Goal: Obtain resource: Download file/media

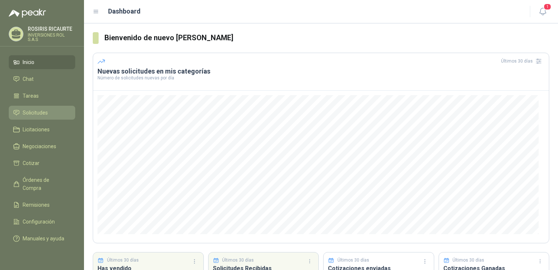
click at [39, 117] on link "Solicitudes" at bounding box center [42, 113] width 66 height 14
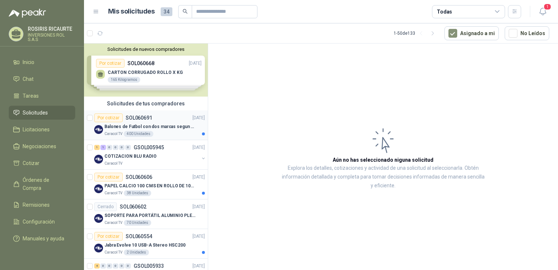
click at [171, 133] on div "Caracol TV 400 Unidades" at bounding box center [154, 134] width 100 height 6
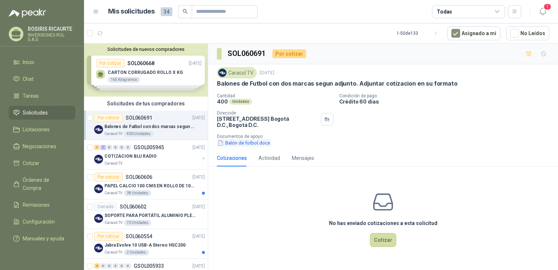
click at [239, 143] on button "Balón de futbol.docx" at bounding box center [244, 143] width 54 height 8
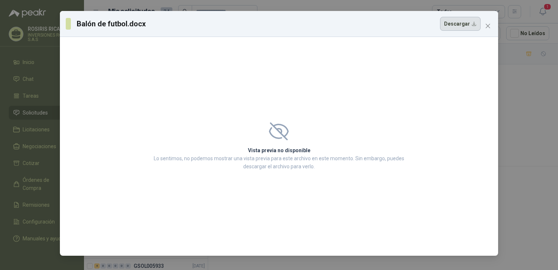
click at [462, 27] on button "Descargar" at bounding box center [460, 24] width 41 height 14
click at [537, 116] on div "Balón de futbol.docx Descargar Vista previa no disponible Lo sentimos, no podem…" at bounding box center [279, 135] width 558 height 270
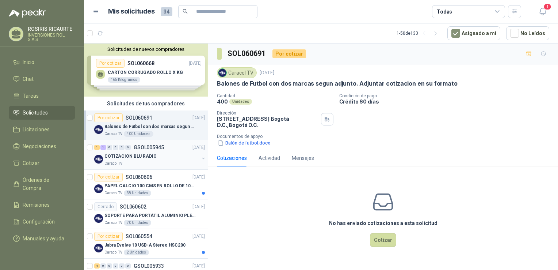
scroll to position [37, 0]
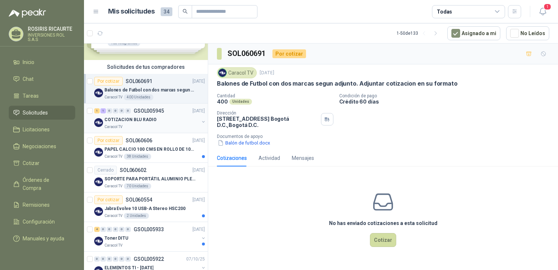
click at [149, 124] on div "Caracol TV" at bounding box center [151, 127] width 95 height 6
